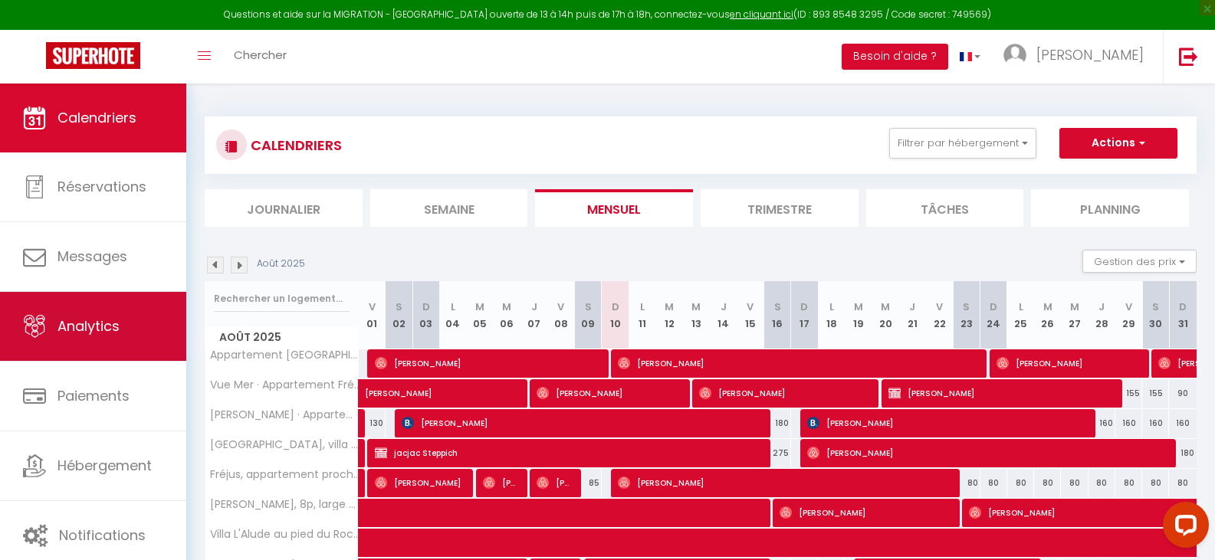
click at [86, 325] on span "Analytics" at bounding box center [88, 325] width 62 height 19
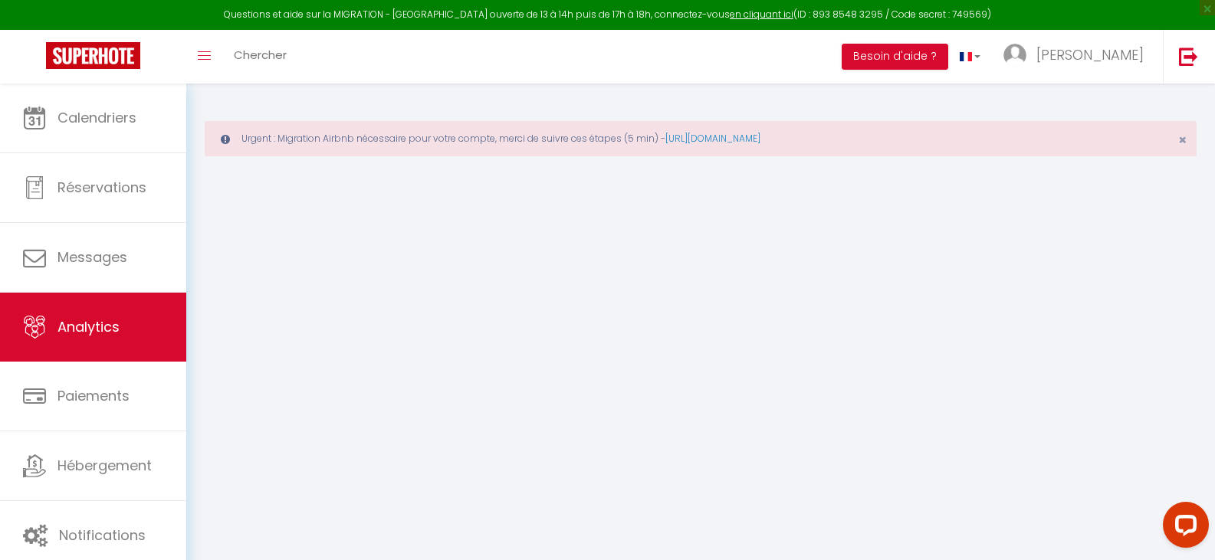
select select "2025"
select select "8"
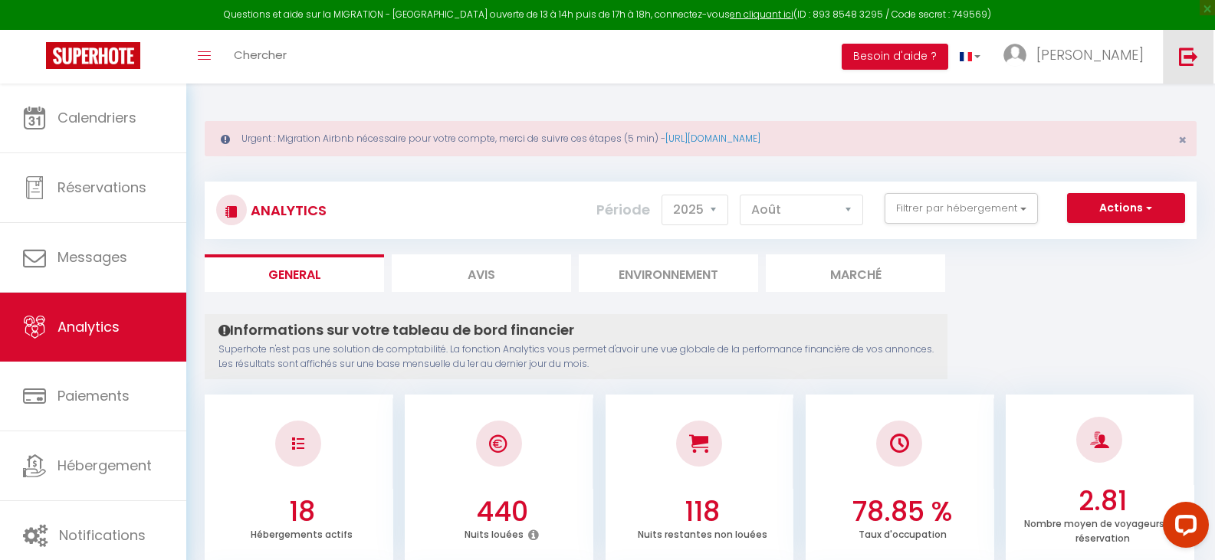
click at [1188, 54] on img at bounding box center [1188, 56] width 19 height 19
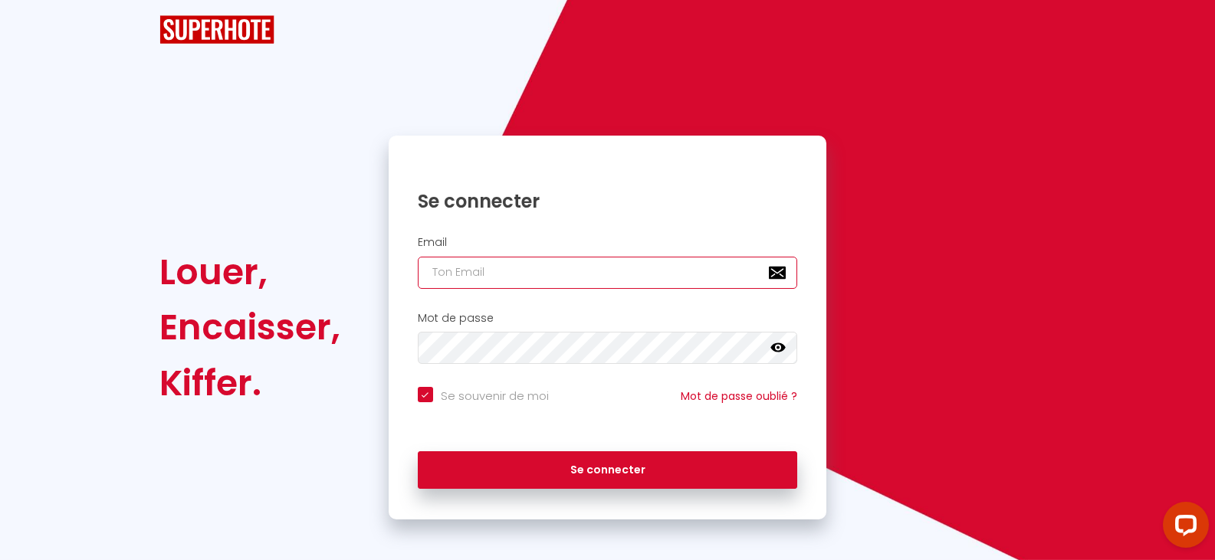
type input "[PERSON_NAME][EMAIL_ADDRESS][DOMAIN_NAME]"
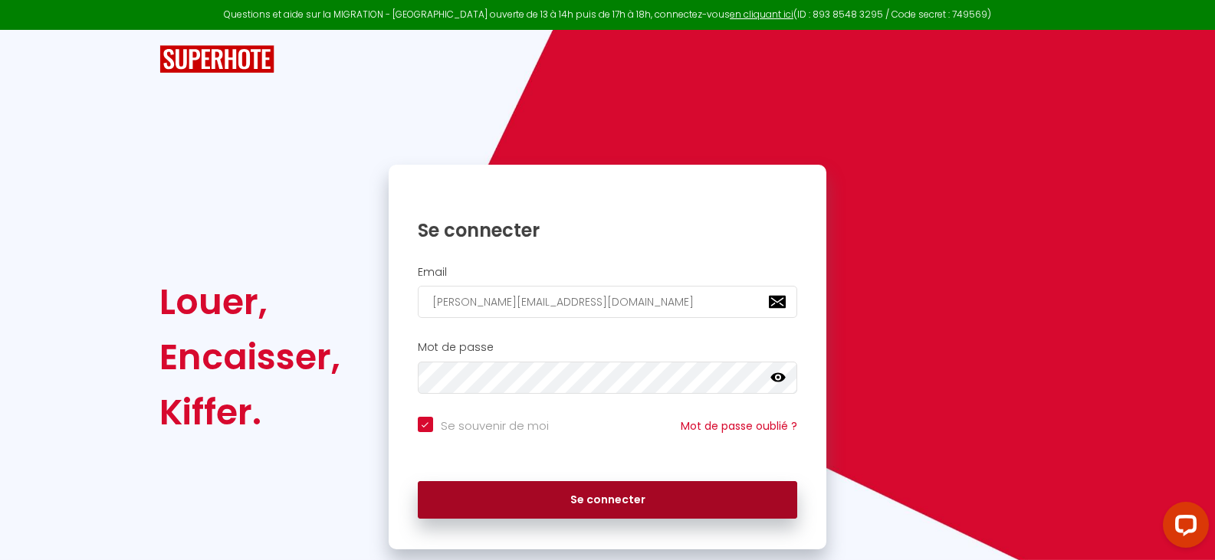
click at [590, 495] on button "Se connecter" at bounding box center [608, 500] width 380 height 38
checkbox input "true"
